Goal: Check status: Check status

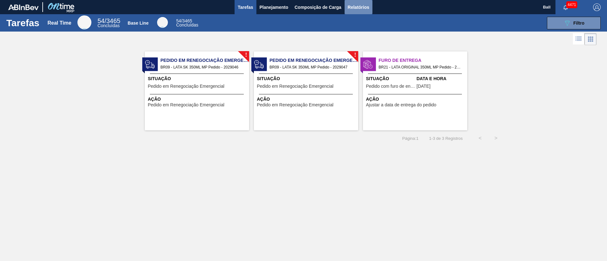
click at [363, 6] on span "Relatórios" at bounding box center [359, 7] width 22 height 8
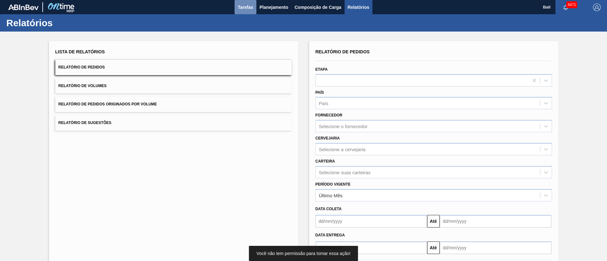
click at [246, 8] on span "Tarefas" at bounding box center [245, 7] width 15 height 8
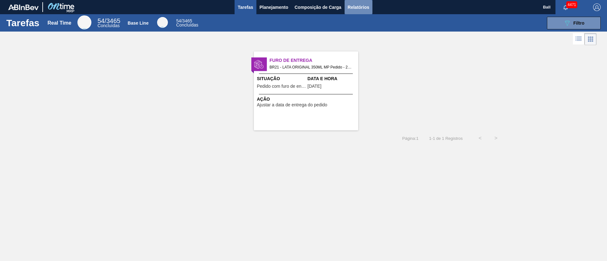
click at [364, 8] on span "Relatórios" at bounding box center [359, 7] width 22 height 8
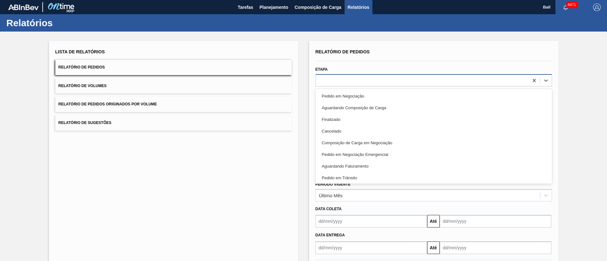
click at [362, 83] on div at bounding box center [422, 80] width 213 height 9
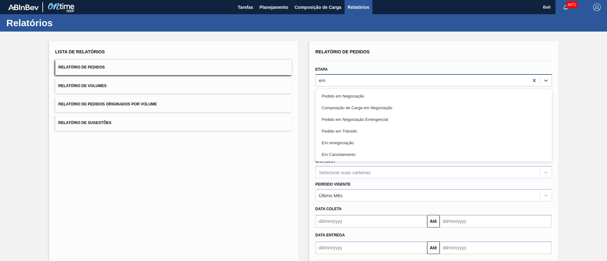
type input "em r"
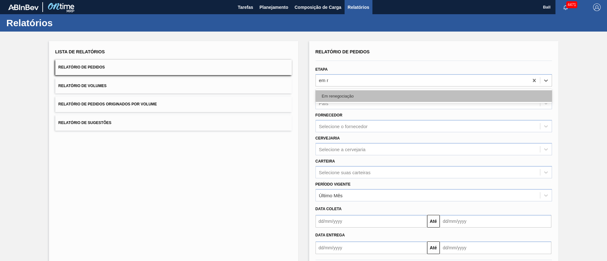
click at [354, 99] on div "Em renegociação" at bounding box center [434, 96] width 237 height 12
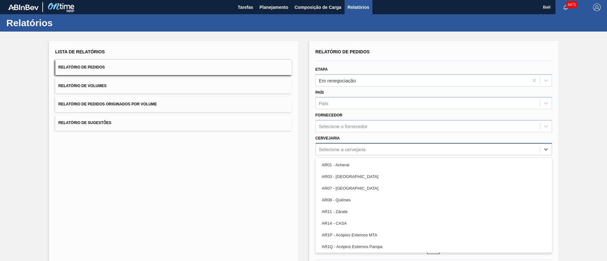
click at [407, 148] on div "Selecione a cervejaria" at bounding box center [428, 149] width 224 height 9
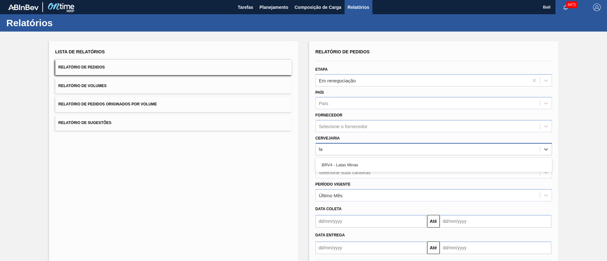
type input "l"
type input "lages"
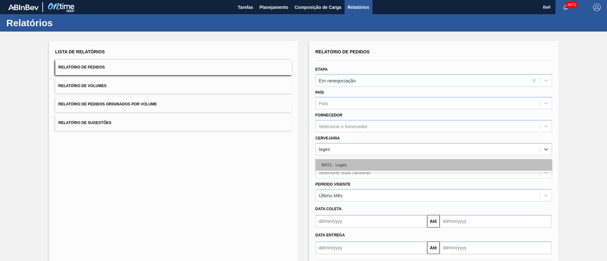
click at [401, 164] on div "BR21 - Lages" at bounding box center [434, 165] width 237 height 12
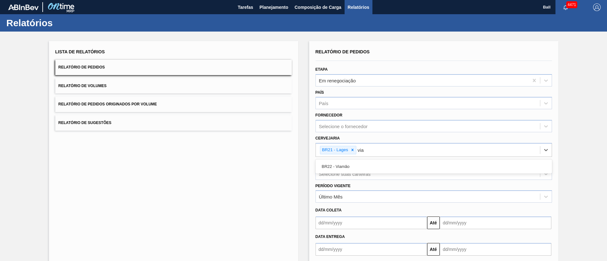
type input "viam"
click at [401, 164] on div "BR22 - Viamão" at bounding box center [434, 167] width 237 height 12
type input "agud"
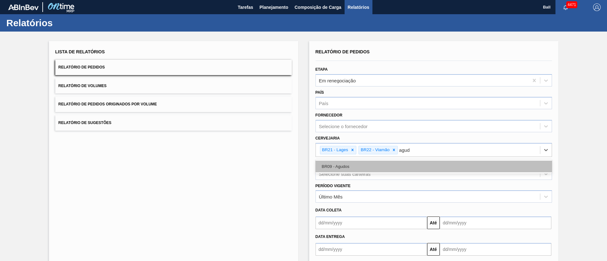
click at [452, 166] on div "BR09 - Agudos" at bounding box center [434, 167] width 237 height 12
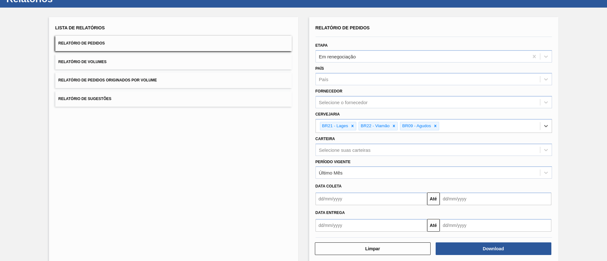
scroll to position [33, 0]
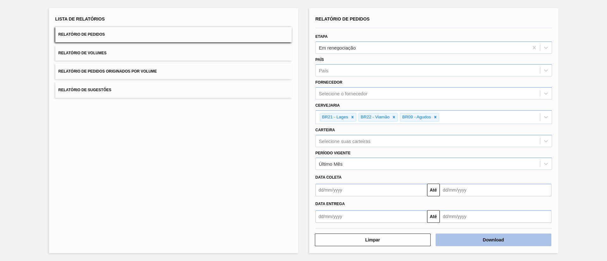
click at [496, 242] on button "Download" at bounding box center [494, 240] width 116 height 13
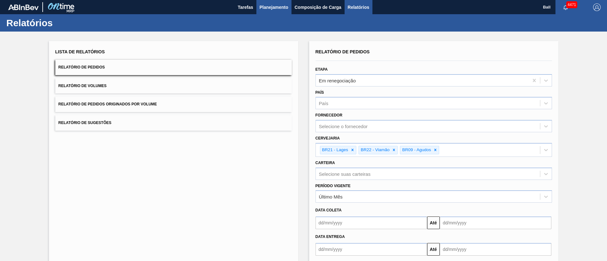
click at [282, 14] on button "Planejamento" at bounding box center [273, 7] width 35 height 14
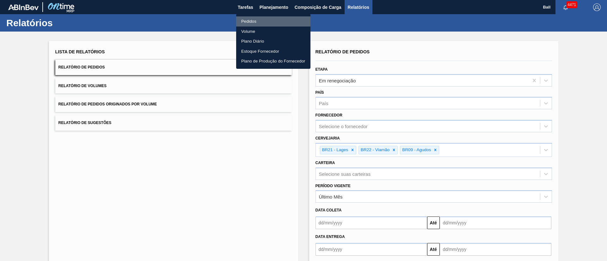
click at [249, 24] on li "Pedidos" at bounding box center [273, 21] width 74 height 10
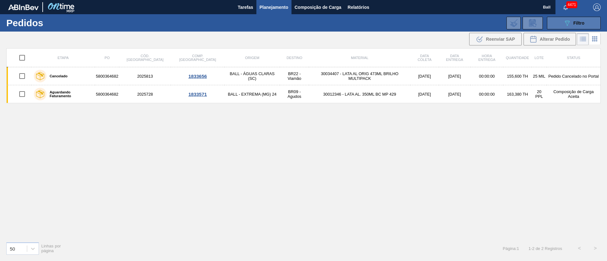
click at [578, 22] on span "Filtro" at bounding box center [579, 23] width 11 height 5
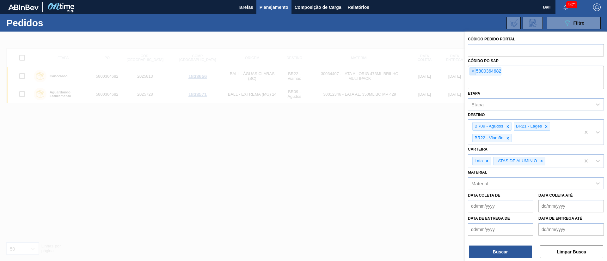
click at [473, 71] on span "×" at bounding box center [473, 72] width 6 height 8
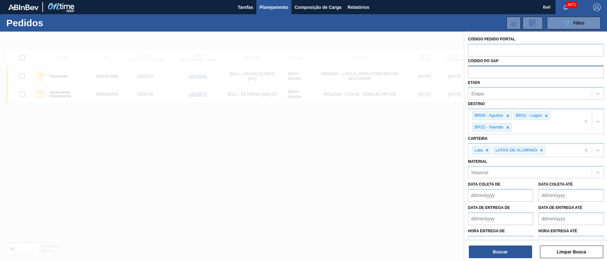
paste input "text"
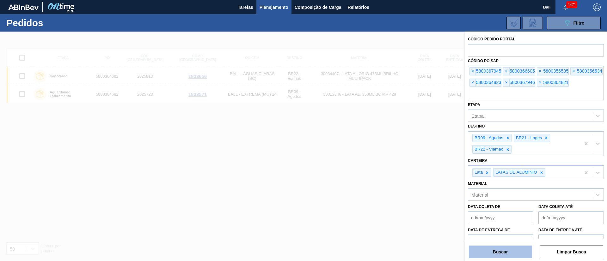
click at [513, 252] on button "Buscar" at bounding box center [500, 252] width 63 height 13
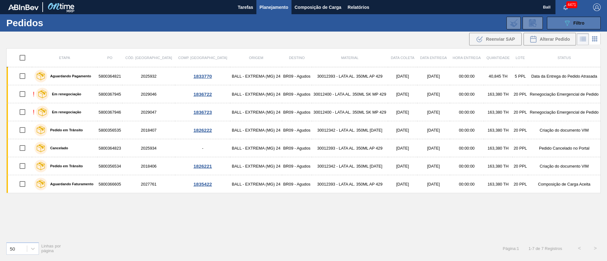
click at [572, 25] on div "089F7B8B-B2A5-4AFE-B5C0-19BA573D28AC Filtro" at bounding box center [573, 23] width 21 height 8
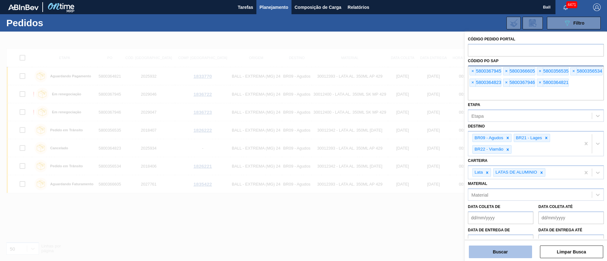
click at [518, 255] on button "Buscar" at bounding box center [500, 252] width 63 height 13
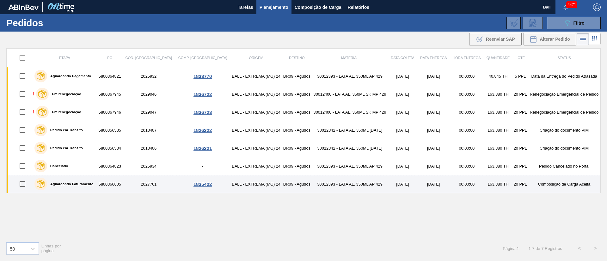
click at [564, 186] on td "Composição de Carga Aceita" at bounding box center [564, 184] width 72 height 18
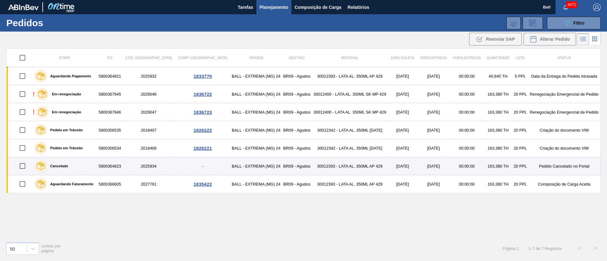
click at [563, 165] on td "Pedido Cancelado no Portal" at bounding box center [564, 166] width 72 height 18
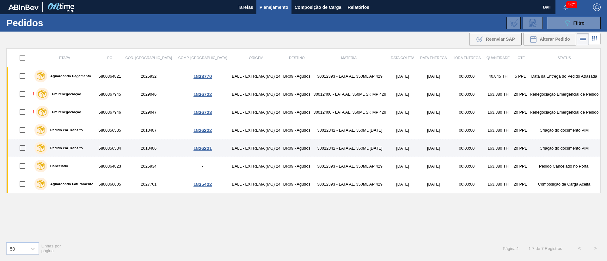
click at [567, 140] on td "Criação do documento VIM" at bounding box center [564, 148] width 72 height 18
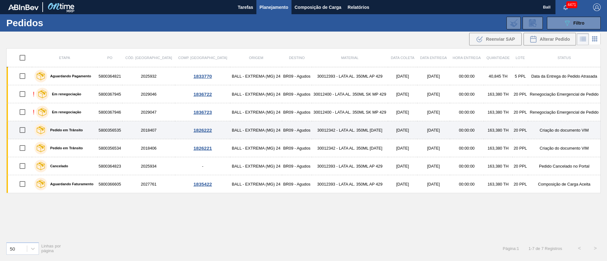
click at [566, 129] on td "Criação do documento VIM" at bounding box center [564, 130] width 72 height 18
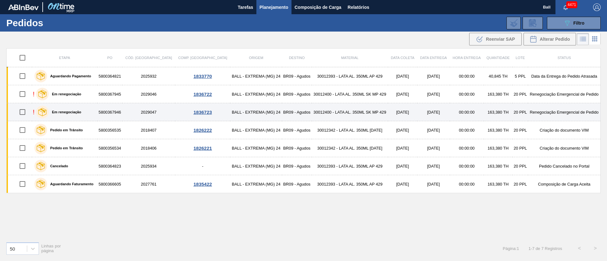
click at [567, 108] on td "Renegociação Emergencial de Pedido" at bounding box center [564, 112] width 72 height 18
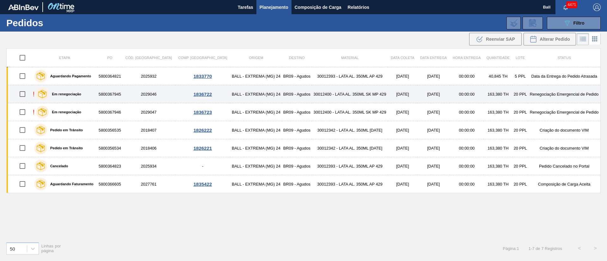
click at [567, 94] on td "Renegociação Emergencial de Pedido" at bounding box center [564, 94] width 72 height 18
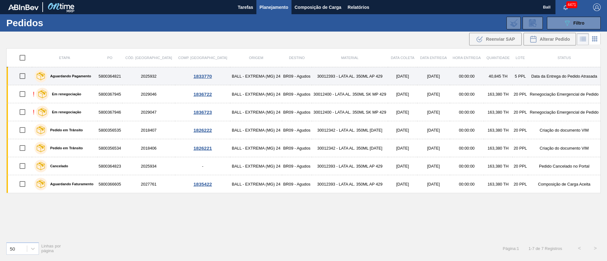
click at [567, 74] on td "Data da Entrega do Pedido Atrasada" at bounding box center [564, 76] width 72 height 18
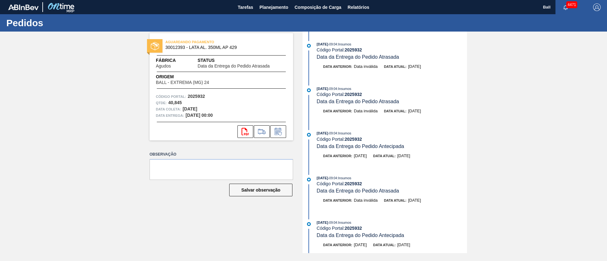
drag, startPoint x: 466, startPoint y: 54, endPoint x: 466, endPoint y: 69, distance: 15.2
click at [466, 69] on div "12/09/2025 - 09:04 : Insumos Código Portal: 2025932 Data da Entrega do Pedido A…" at bounding box center [385, 143] width 163 height 222
click at [432, 63] on div "12/09/2025 - 09:04 : Insumos Código Portal: 2025932 Data da Entrega do Pedido A…" at bounding box center [385, 58] width 163 height 35
click at [21, 194] on div "AGUARDANDO PAGAMENTO 30012393 - LATA AL. 350ML AP 429 Fábrica Agudos Status Dat…" at bounding box center [303, 143] width 607 height 222
click at [269, 2] on button "Planejamento" at bounding box center [273, 7] width 35 height 14
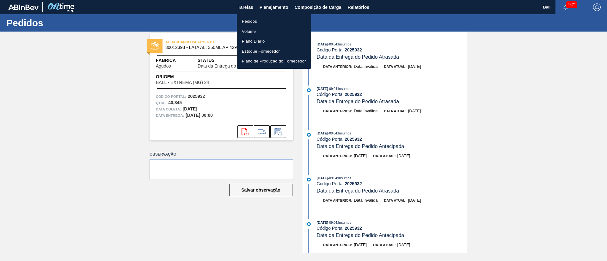
click at [255, 20] on li "Pedidos" at bounding box center [274, 21] width 74 height 10
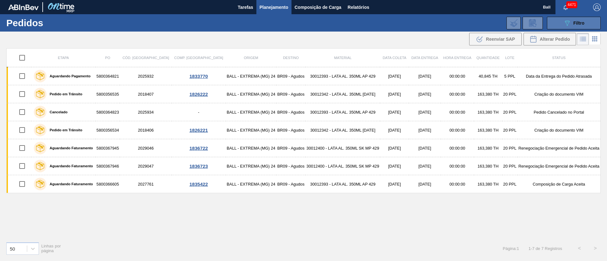
click at [566, 26] on icon "089F7B8B-B2A5-4AFE-B5C0-19BA573D28AC" at bounding box center [567, 23] width 8 height 8
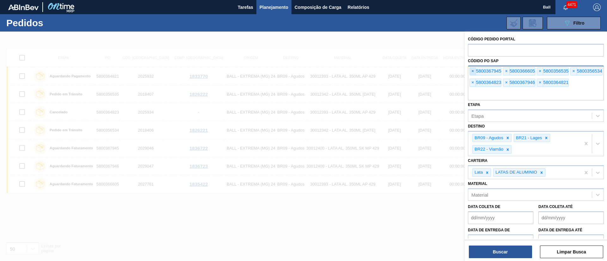
click at [473, 70] on span "×" at bounding box center [473, 72] width 6 height 8
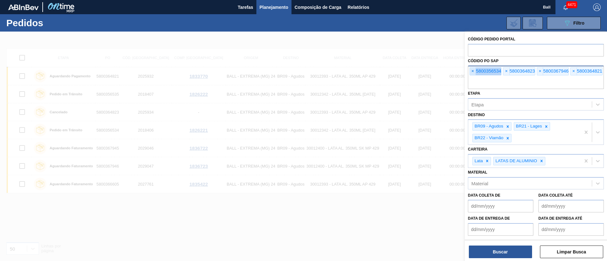
click at [473, 70] on span "×" at bounding box center [473, 72] width 6 height 8
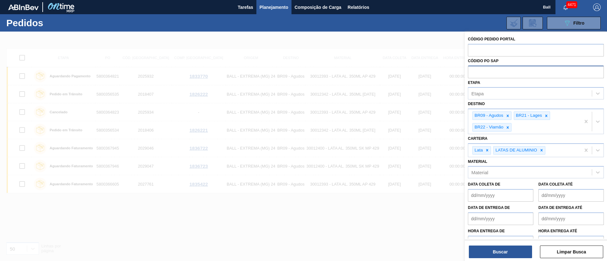
click at [473, 70] on input "text" at bounding box center [536, 72] width 136 height 12
paste input "text"
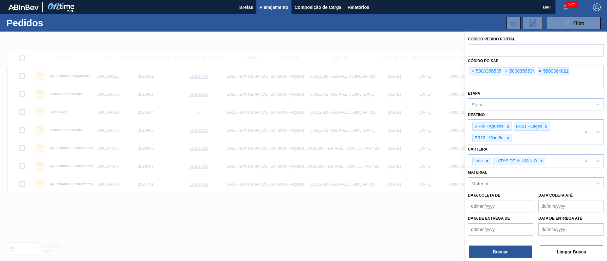
click at [473, 70] on div "× 5800356535 × 5800356534 × 5800364821" at bounding box center [536, 77] width 136 height 23
click at [485, 249] on button "Buscar" at bounding box center [500, 252] width 63 height 13
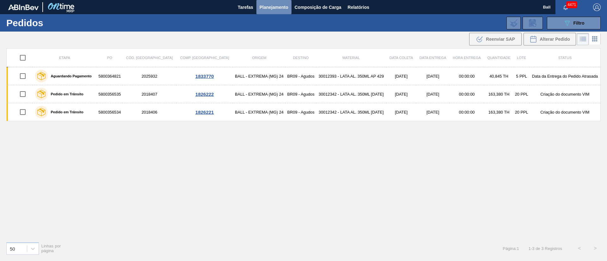
click at [274, 10] on span "Planejamento" at bounding box center [274, 7] width 29 height 8
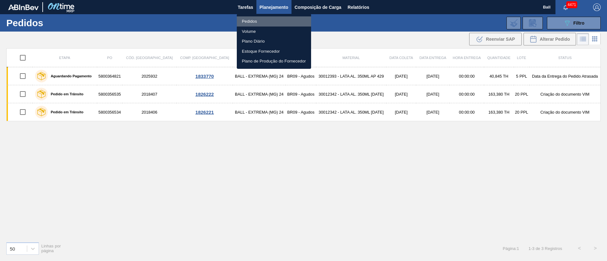
click at [255, 20] on li "Pedidos" at bounding box center [274, 21] width 74 height 10
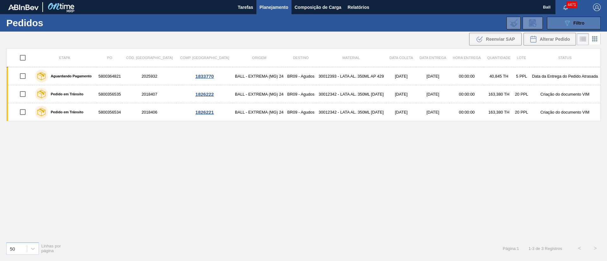
click at [557, 24] on button "089F7B8B-B2A5-4AFE-B5C0-19BA573D28AC Filtro" at bounding box center [574, 23] width 54 height 13
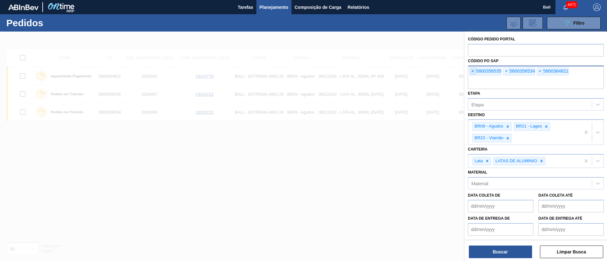
click at [472, 72] on span "×" at bounding box center [473, 72] width 6 height 8
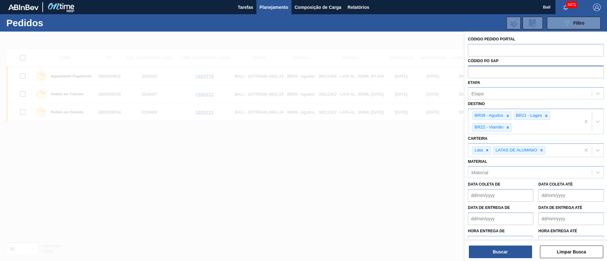
click at [472, 72] on input "text" at bounding box center [536, 72] width 136 height 12
drag, startPoint x: 472, startPoint y: 72, endPoint x: 484, endPoint y: 95, distance: 26.2
click at [484, 95] on div "Código Pedido Portal Códido PO SAP Etapa Etapa Destino BR09 - Agudos BR21 - Lag…" at bounding box center [536, 146] width 142 height 228
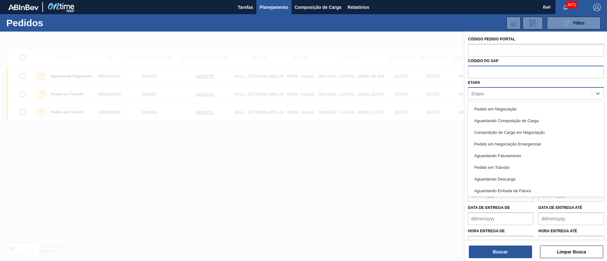
click at [484, 95] on div "Etapa" at bounding box center [477, 93] width 12 height 5
type input "re"
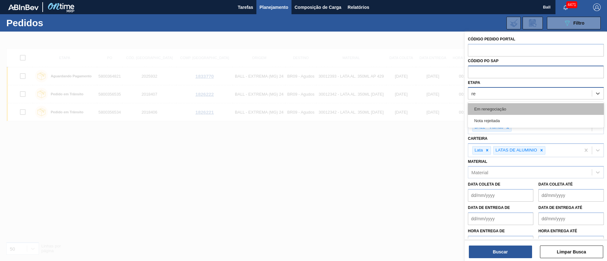
click at [495, 104] on div "Em renegociação" at bounding box center [536, 109] width 136 height 12
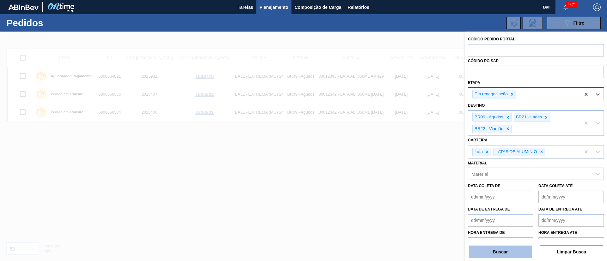
click at [499, 255] on button "Buscar" at bounding box center [500, 252] width 63 height 13
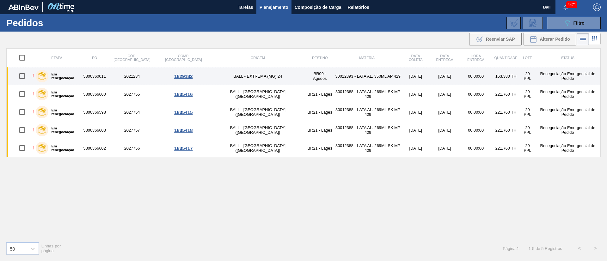
click at [334, 77] on td "30012393 - LATA AL. 350ML AP 429" at bounding box center [368, 76] width 68 height 18
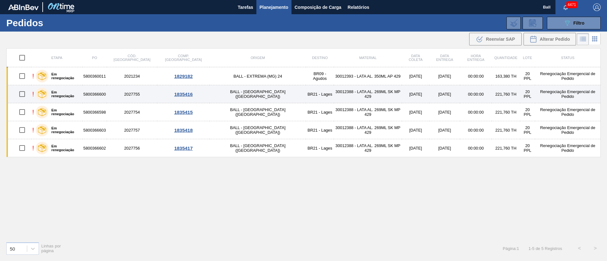
click at [334, 88] on td "30012388 - LATA AL. 269ML SK MP 429" at bounding box center [368, 94] width 68 height 18
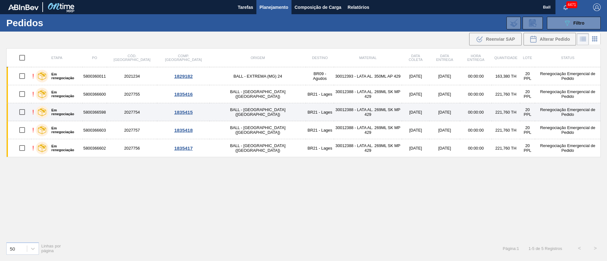
click at [334, 112] on td "30012388 - LATA AL. 269ML SK MP 429" at bounding box center [368, 112] width 68 height 18
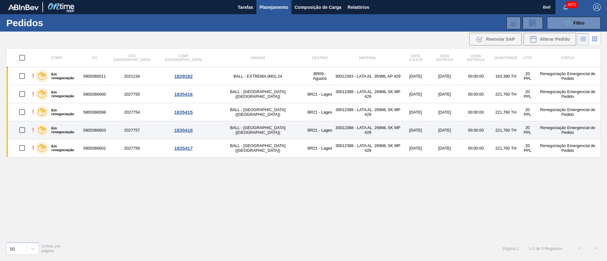
click at [334, 123] on td "30012388 - LATA AL. 269ML SK MP 429" at bounding box center [368, 130] width 68 height 18
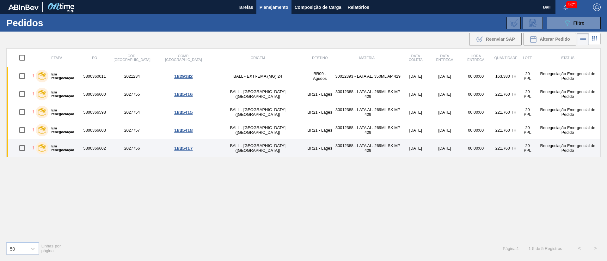
click at [334, 144] on td "30012388 - LATA AL. 269ML SK MP 429" at bounding box center [368, 148] width 68 height 18
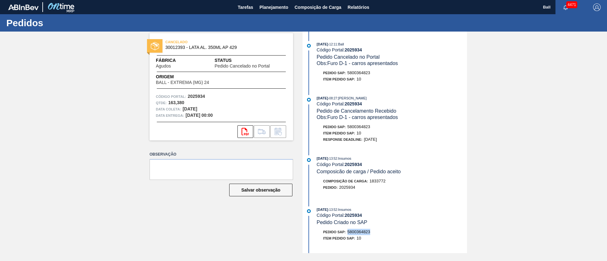
drag, startPoint x: 371, startPoint y: 233, endPoint x: 348, endPoint y: 231, distance: 23.5
click at [348, 231] on div "Pedido SAP: 5800364823" at bounding box center [392, 232] width 150 height 6
copy span "5800364823"
drag, startPoint x: 463, startPoint y: 110, endPoint x: 466, endPoint y: 95, distance: 14.9
click at [466, 95] on div "11/09/2025 - 12:11 : Ball Código Portal: 2025934 Pedido Cancelado no Portal Obs…" at bounding box center [385, 143] width 163 height 222
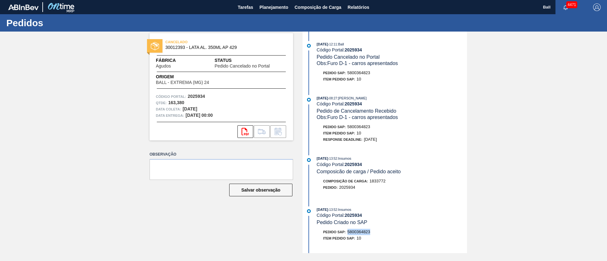
click at [448, 89] on div "11/09/2025 - 12:11 : Ball Código Portal: 2025934 Pedido Cancelado no Portal Obs…" at bounding box center [385, 143] width 163 height 222
drag, startPoint x: 375, startPoint y: 232, endPoint x: 348, endPoint y: 232, distance: 27.2
click at [348, 232] on div "Pedido SAP: 5800364823" at bounding box center [392, 232] width 150 height 6
copy span "5800364823"
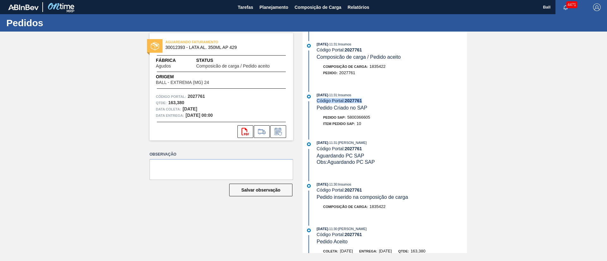
drag, startPoint x: 607, startPoint y: 98, endPoint x: 604, endPoint y: 101, distance: 4.5
click at [604, 101] on div "AGUARDANDO FATURAMENTO 30012393 - LATA AL. 350ML AP 429 Fábrica Agudos Status C…" at bounding box center [303, 143] width 607 height 222
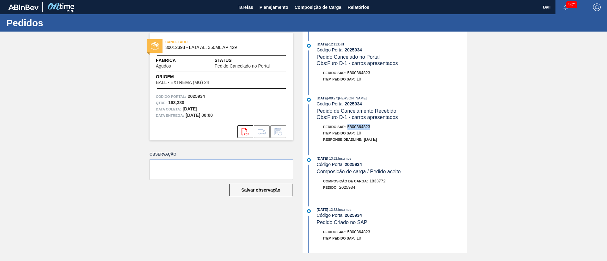
drag, startPoint x: 375, startPoint y: 127, endPoint x: 347, endPoint y: 128, distance: 28.5
click at [347, 128] on div "Pedido SAP: 5800364823" at bounding box center [392, 127] width 150 height 6
copy span "5800364823"
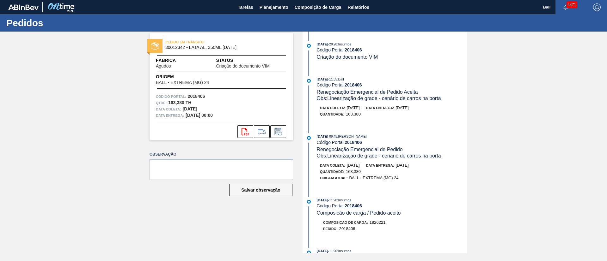
drag, startPoint x: 467, startPoint y: 93, endPoint x: 465, endPoint y: 101, distance: 7.8
click at [465, 101] on div "PEDIDO EM TRÂNSITO 30012342 - LATA AL. 350ML BC 429 Fábrica Agudos Status Criaç…" at bounding box center [303, 143] width 607 height 222
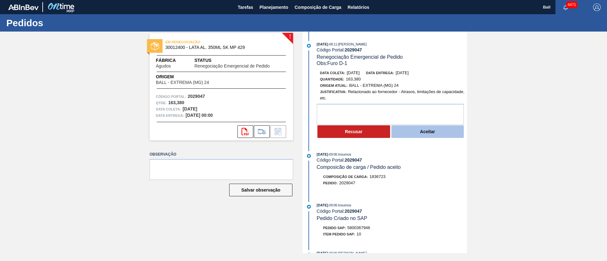
click at [435, 130] on button "Aceitar" at bounding box center [427, 132] width 73 height 13
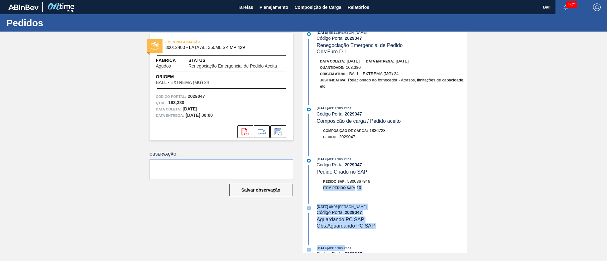
scroll to position [91, 0]
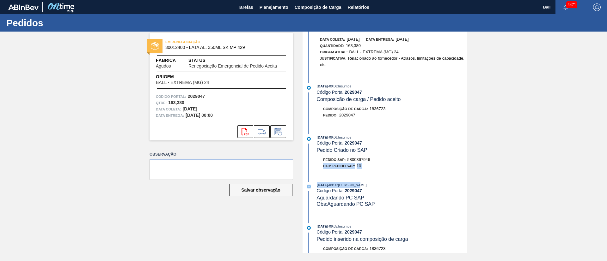
drag, startPoint x: 373, startPoint y: 252, endPoint x: 369, endPoint y: 178, distance: 74.4
click at [369, 178] on div "12/09/2025 - 09:16 : Ball Código Portal: 2029047 Renegociação Emergencial de Pe…" at bounding box center [385, 143] width 163 height 222
drag, startPoint x: 376, startPoint y: 157, endPoint x: 348, endPoint y: 161, distance: 28.8
click at [348, 161] on div "Pedido SAP: 5800367946" at bounding box center [392, 160] width 150 height 6
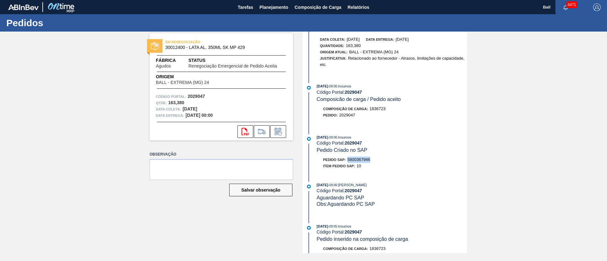
copy span "5800367946"
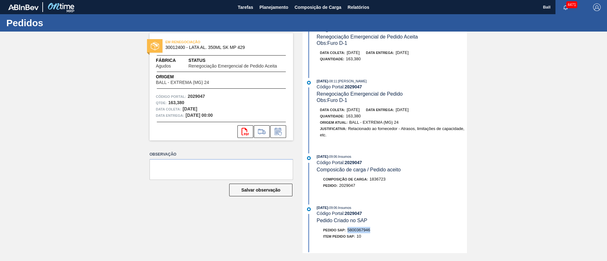
scroll to position [0, 0]
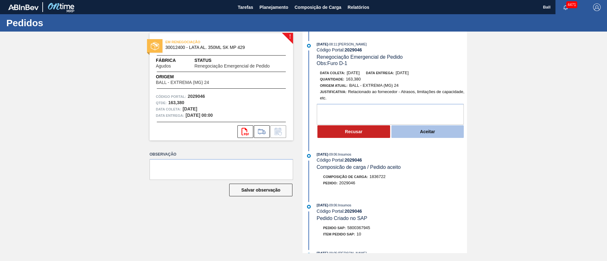
click at [420, 131] on button "Aceitar" at bounding box center [427, 132] width 73 height 13
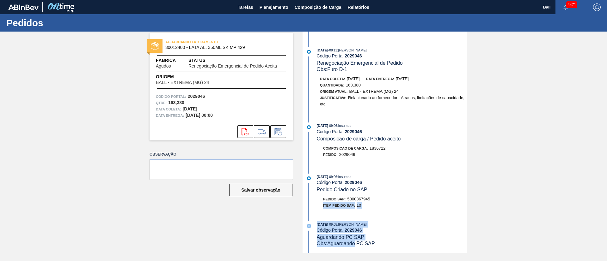
scroll to position [70, 0]
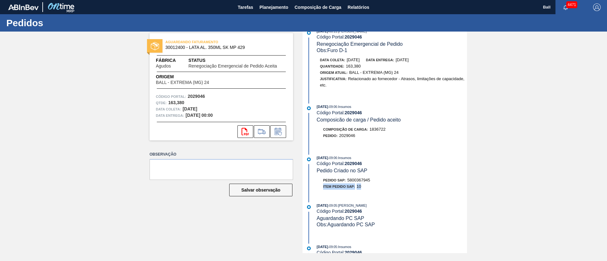
drag, startPoint x: 376, startPoint y: 251, endPoint x: 372, endPoint y: 188, distance: 63.7
click at [372, 188] on div "Pedido SAP: 5800367945 Item pedido SAP: 10" at bounding box center [392, 183] width 150 height 13
click at [372, 188] on div "Item pedido SAP: 10" at bounding box center [392, 187] width 150 height 6
drag, startPoint x: 374, startPoint y: 181, endPoint x: 348, endPoint y: 182, distance: 25.9
click at [348, 182] on div "Pedido SAP: 5800367945" at bounding box center [392, 180] width 150 height 6
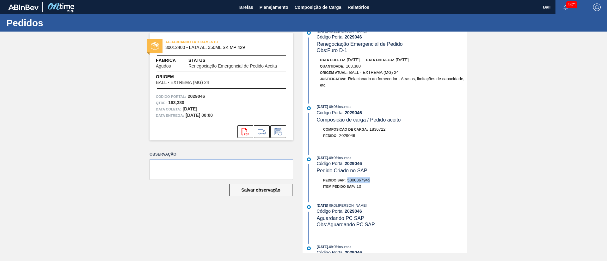
copy span "5800367945"
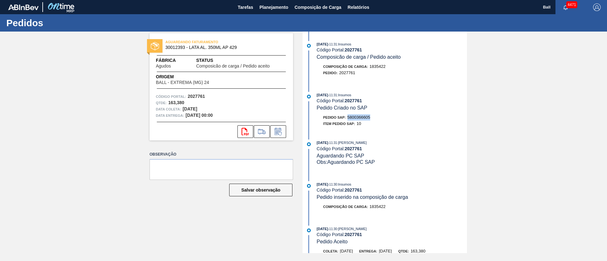
drag, startPoint x: 373, startPoint y: 118, endPoint x: 348, endPoint y: 117, distance: 25.3
click at [348, 117] on div "Pedido SAP: 5800366605" at bounding box center [392, 117] width 150 height 6
copy span "5800366605"
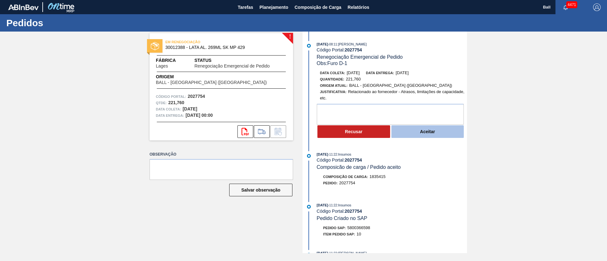
click at [433, 133] on button "Aceitar" at bounding box center [427, 132] width 73 height 13
click at [430, 132] on button "Aceitar" at bounding box center [427, 132] width 73 height 13
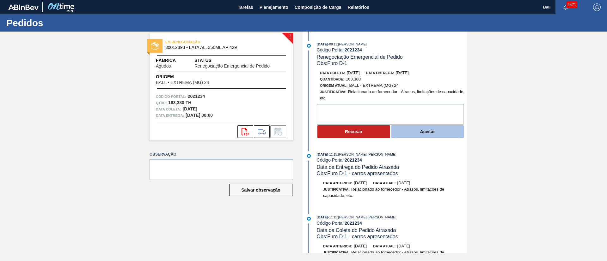
click at [420, 132] on button "Aceitar" at bounding box center [427, 132] width 73 height 13
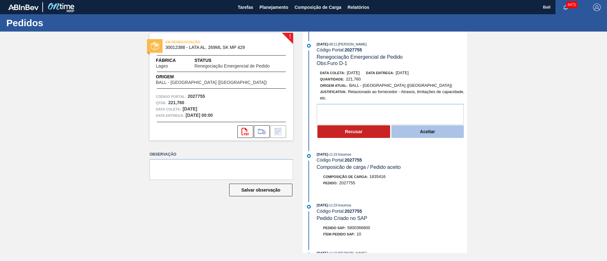
click at [419, 130] on button "Aceitar" at bounding box center [427, 132] width 73 height 13
click at [366, 229] on span "5800366602" at bounding box center [358, 228] width 23 height 5
copy span "5800366602"
click at [432, 133] on button "Aceitar" at bounding box center [427, 132] width 73 height 13
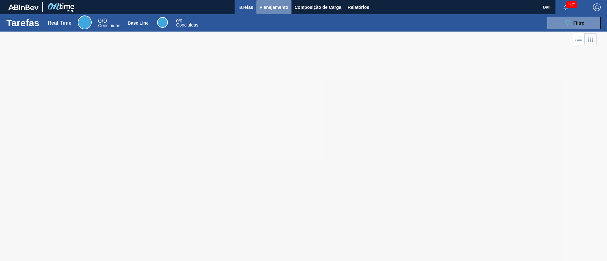
click at [282, 10] on span "Planejamento" at bounding box center [274, 7] width 29 height 8
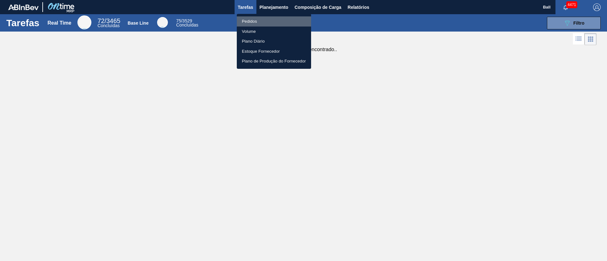
click at [258, 21] on li "Pedidos" at bounding box center [274, 21] width 74 height 10
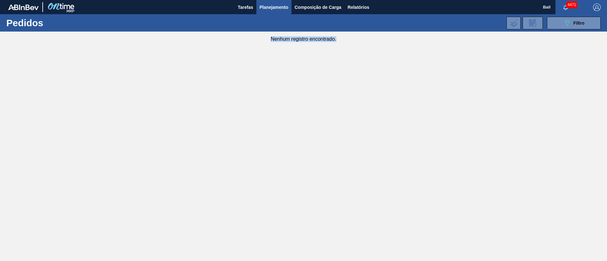
drag, startPoint x: 271, startPoint y: 36, endPoint x: 349, endPoint y: 46, distance: 78.4
click at [349, 46] on main "Tarefas Planejamento Composição de Carga Relatórios Ball 4471 Marcar todas como…" at bounding box center [303, 130] width 607 height 261
click at [578, 21] on span "Filtro" at bounding box center [579, 23] width 11 height 5
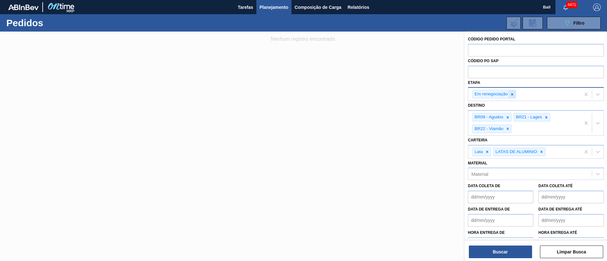
click at [513, 95] on icon at bounding box center [512, 94] width 4 height 4
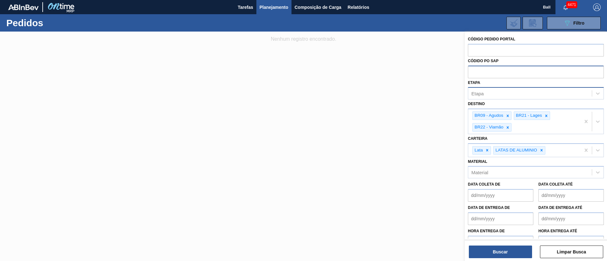
paste input "text"
click at [524, 72] on div at bounding box center [536, 72] width 136 height 12
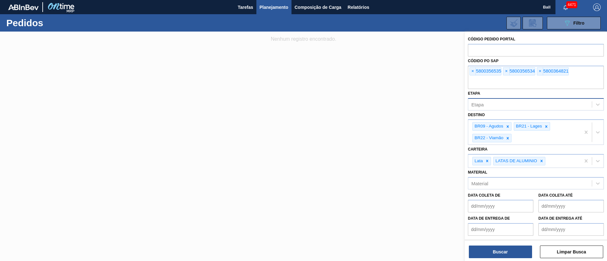
click at [505, 245] on div "Buscar Limpar Busca" at bounding box center [536, 249] width 142 height 18
click at [504, 250] on button "Buscar" at bounding box center [500, 252] width 63 height 13
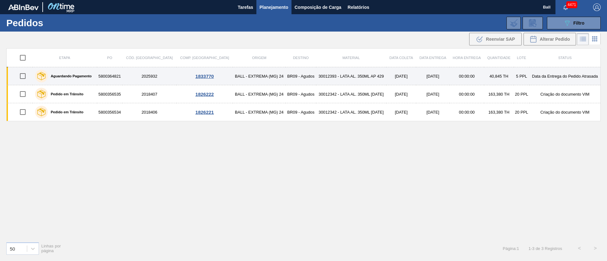
click at [248, 73] on td "BALL - EXTREMA (MG) 24" at bounding box center [259, 76] width 53 height 18
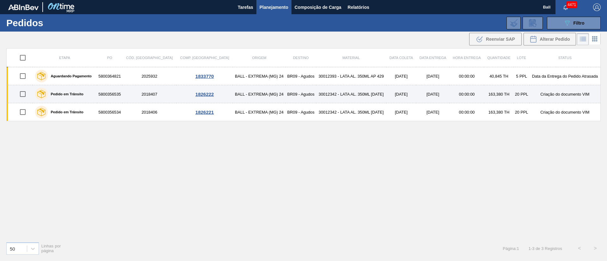
click at [245, 91] on td "BALL - EXTREMA (MG) 24" at bounding box center [259, 94] width 53 height 18
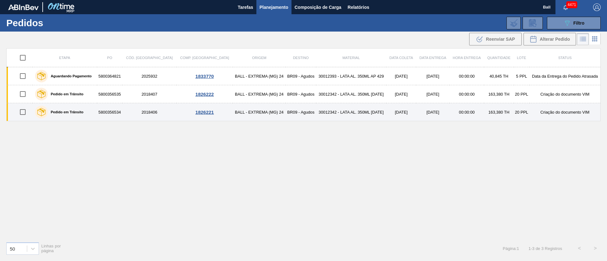
click at [243, 111] on td "BALL - EXTREMA (MG) 24" at bounding box center [259, 112] width 53 height 18
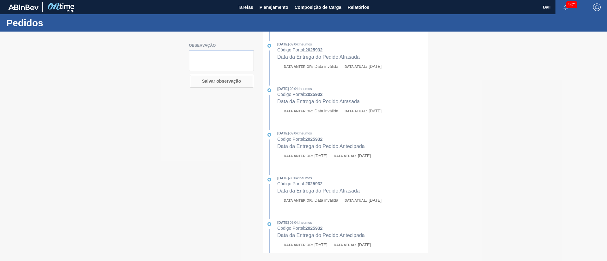
click at [435, 65] on div at bounding box center [303, 147] width 607 height 230
click at [424, 70] on div at bounding box center [303, 147] width 607 height 230
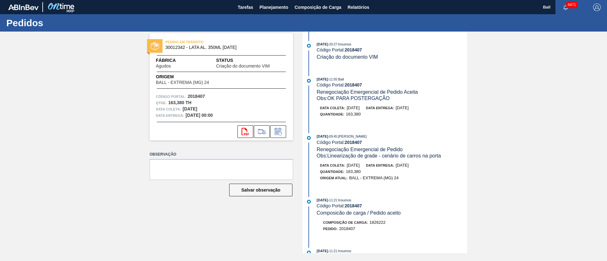
drag, startPoint x: 465, startPoint y: 68, endPoint x: 465, endPoint y: 77, distance: 9.2
click at [465, 77] on div "[DATE] 20:27 : Insumos Código Portal: 2018407 Criação do documento VIM [DATE] 1…" at bounding box center [385, 143] width 163 height 222
